Goal: Obtain resource: Download file/media

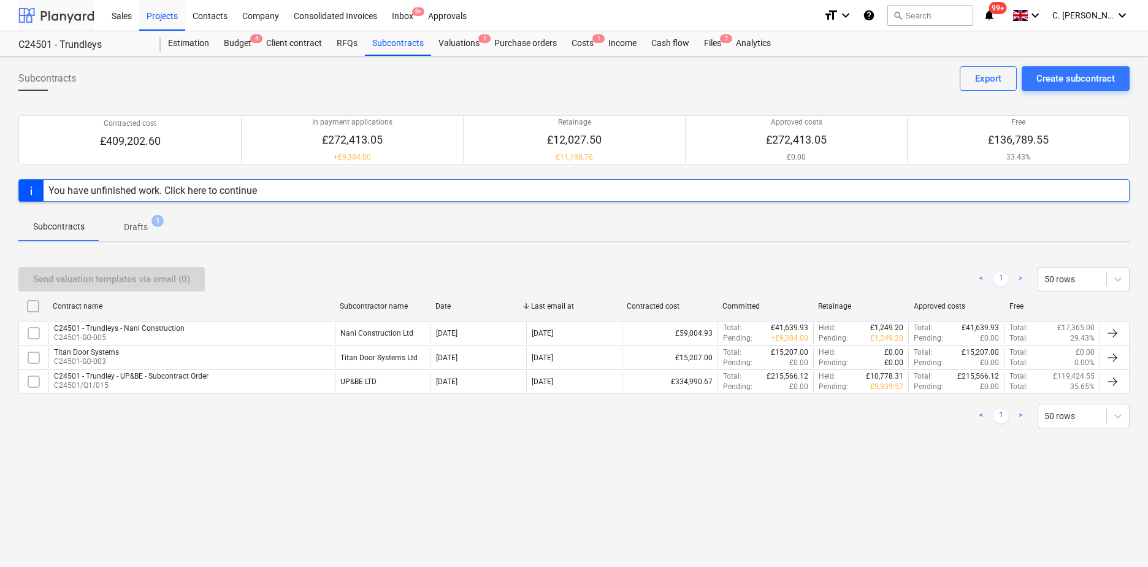
drag, startPoint x: 77, startPoint y: 18, endPoint x: 85, endPoint y: 18, distance: 8.6
click at [77, 18] on div at bounding box center [56, 15] width 76 height 31
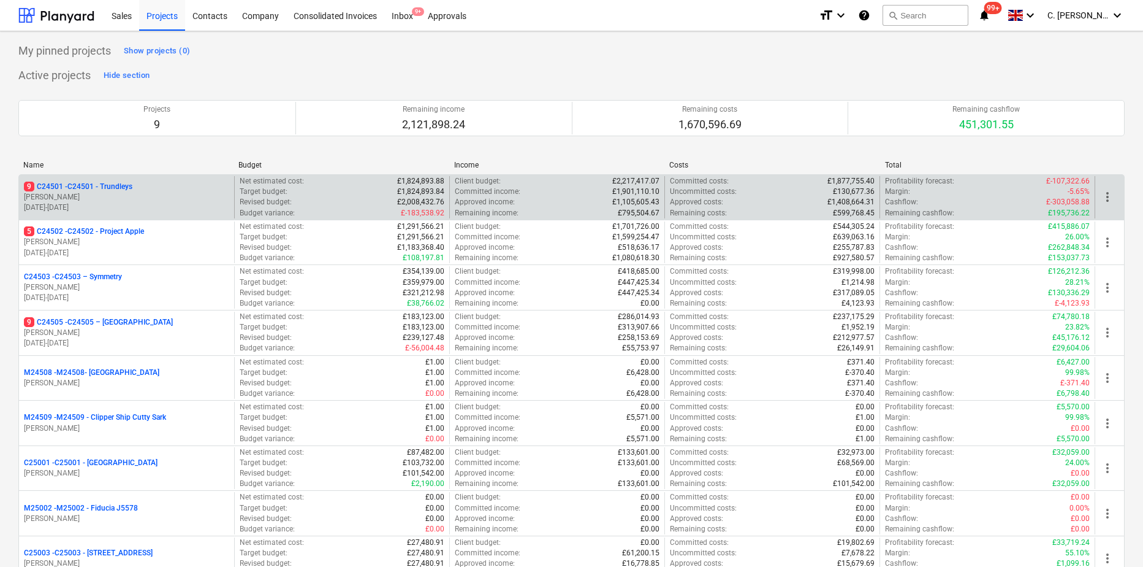
click at [109, 200] on p "[PERSON_NAME]" at bounding box center [126, 197] width 205 height 10
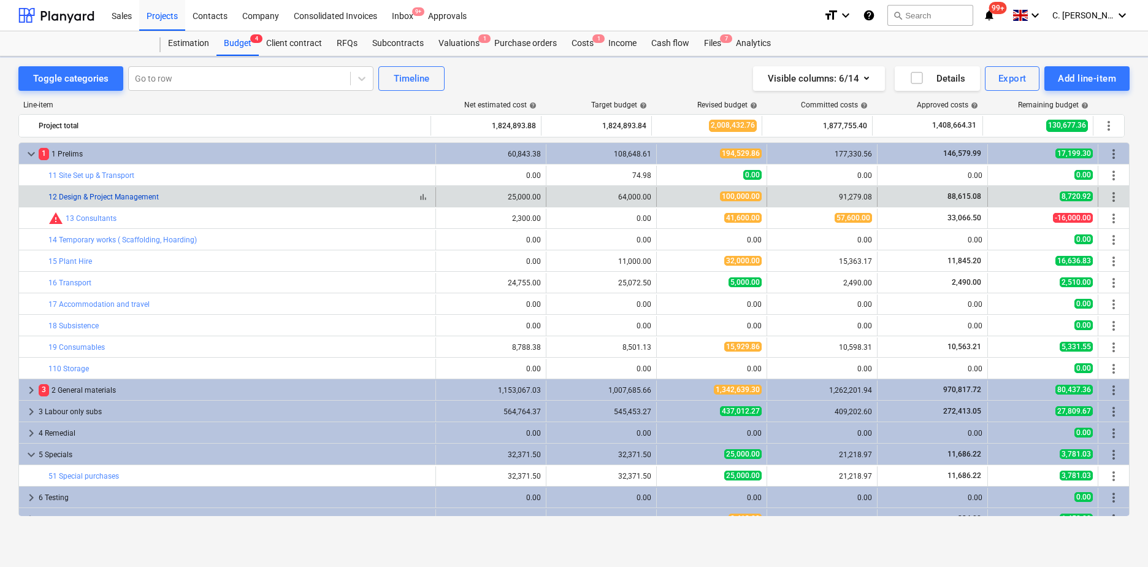
click at [109, 200] on link "12 Design & Project Management" at bounding box center [103, 197] width 110 height 9
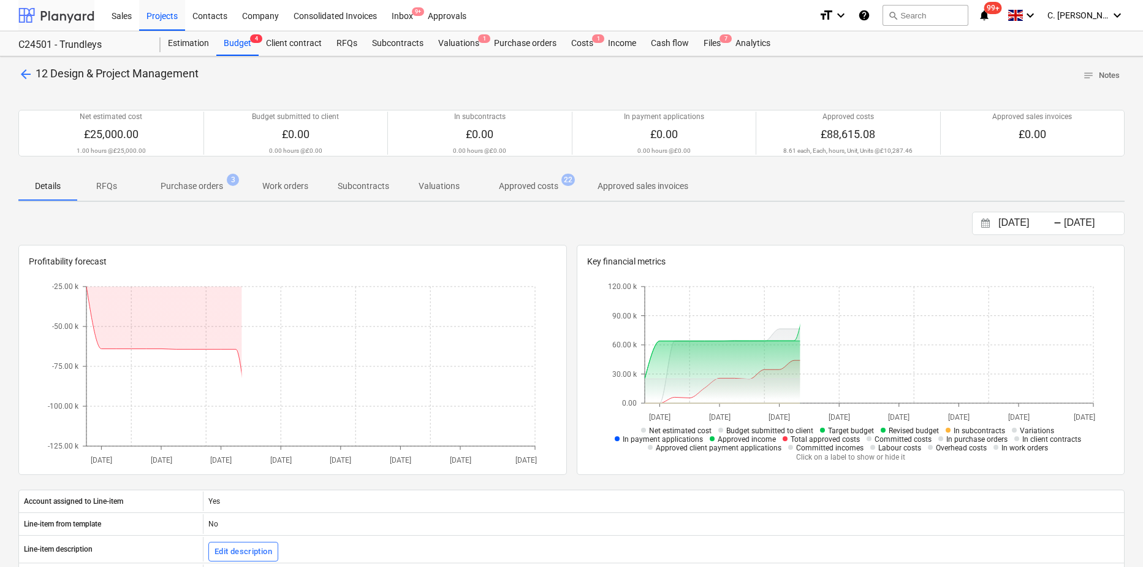
click at [75, 10] on div at bounding box center [56, 15] width 76 height 31
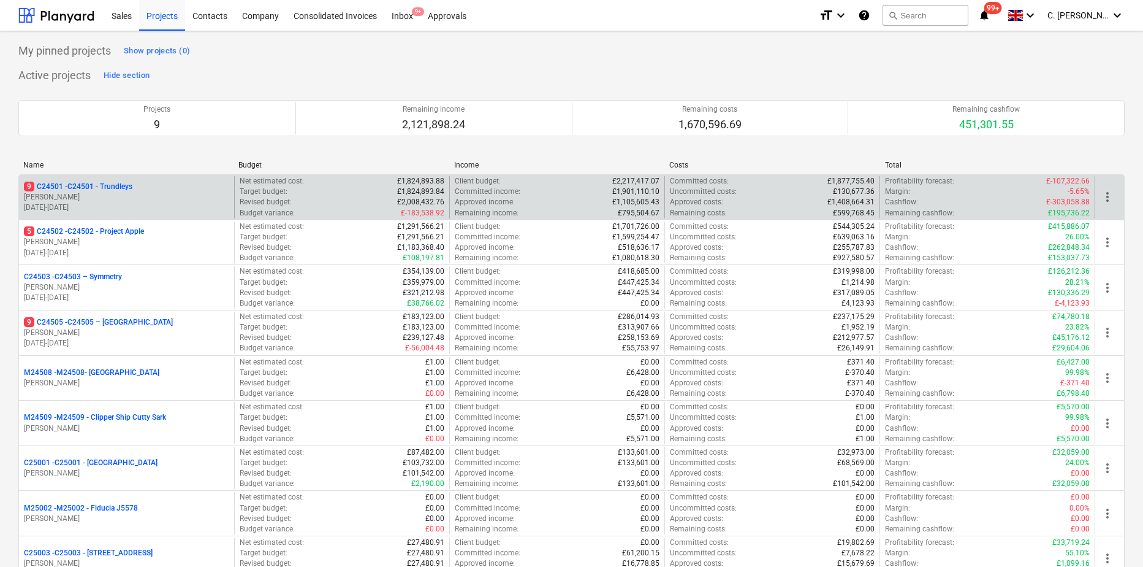
click at [91, 194] on p "[PERSON_NAME]" at bounding box center [126, 197] width 205 height 10
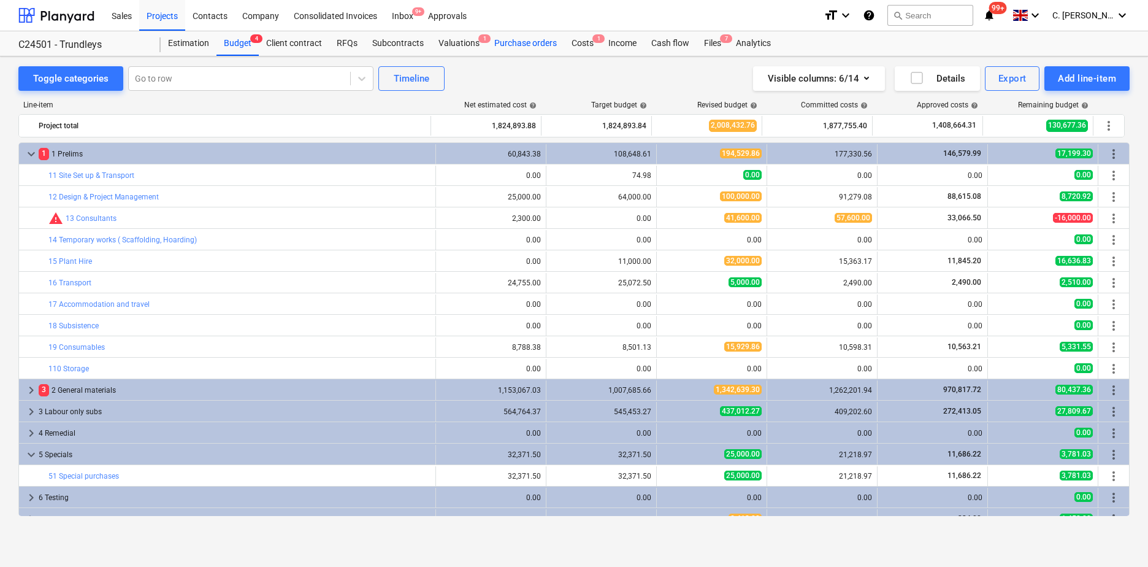
click at [519, 38] on div "Purchase orders" at bounding box center [525, 43] width 77 height 25
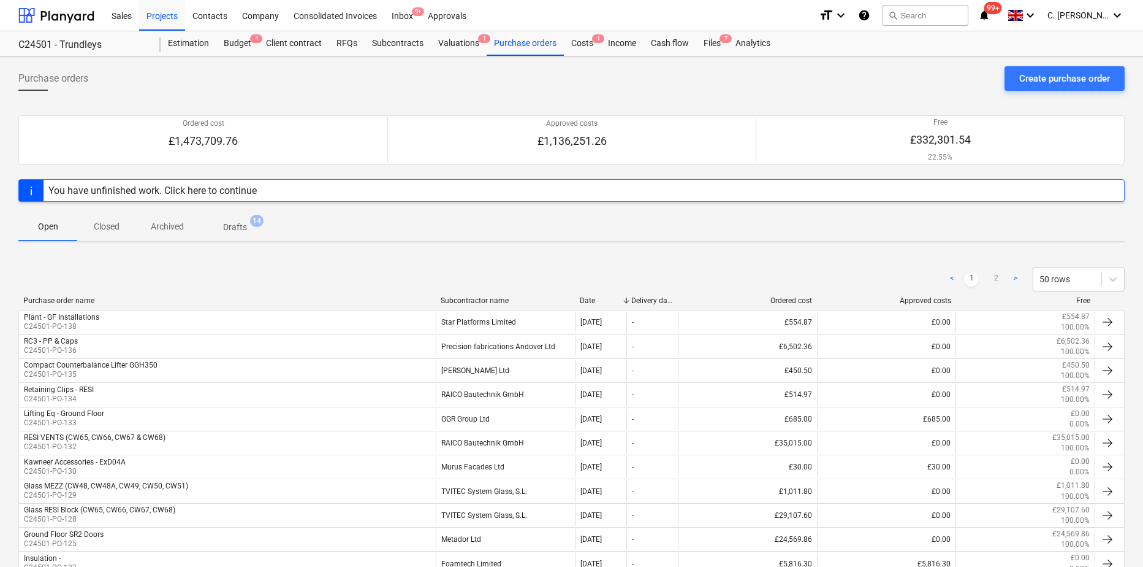
click at [485, 302] on div "Subcontractor name" at bounding box center [505, 300] width 129 height 9
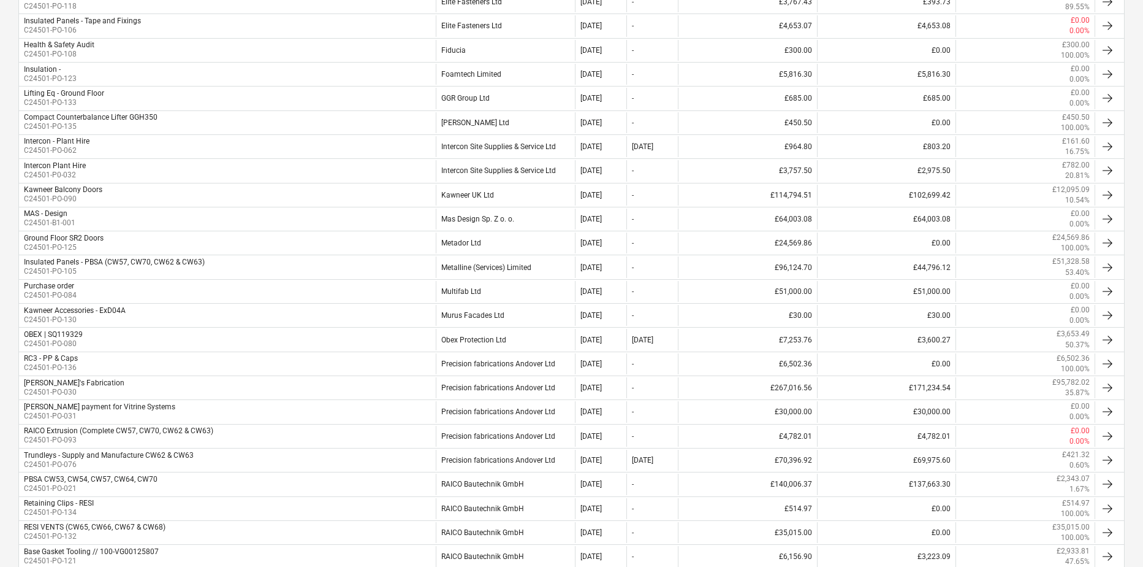
scroll to position [613, 0]
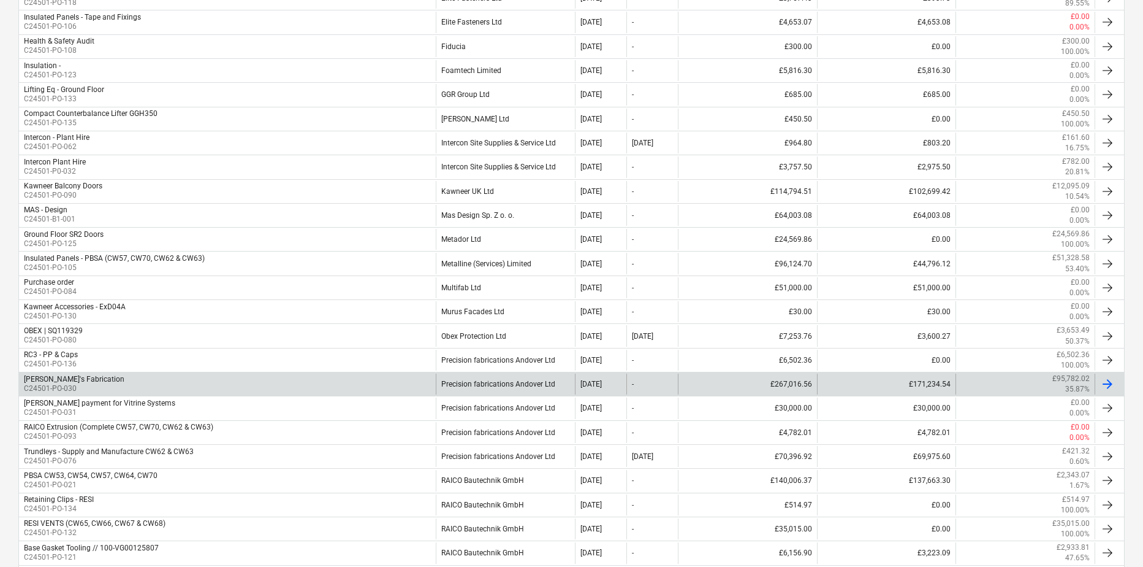
click at [87, 379] on div "[PERSON_NAME]'s Fabrication" at bounding box center [74, 379] width 101 height 9
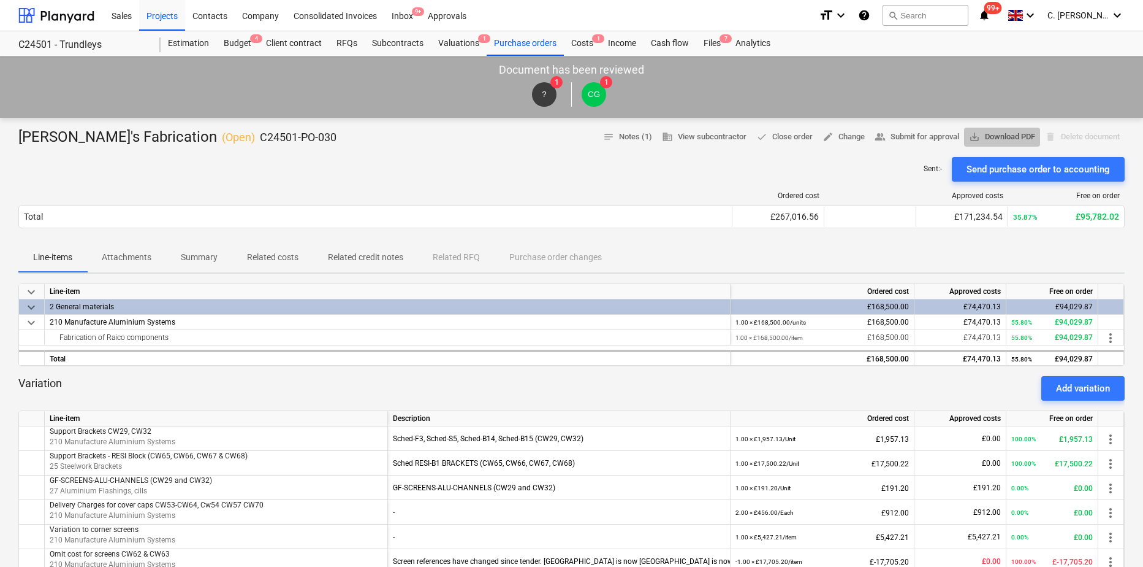
click at [1005, 136] on span "save_alt Download PDF" at bounding box center [1002, 137] width 66 height 14
